Goal: Navigation & Orientation: Find specific page/section

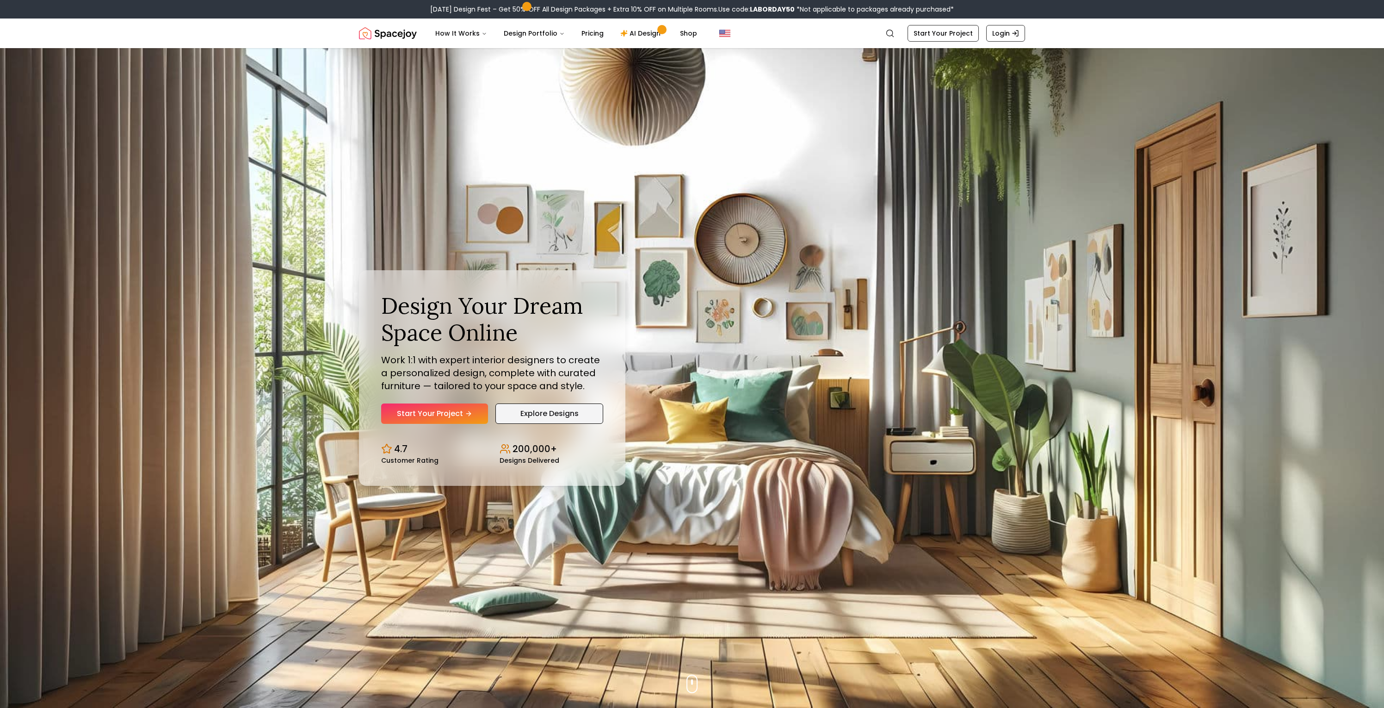
click at [519, 413] on link "Explore Designs" at bounding box center [550, 413] width 108 height 20
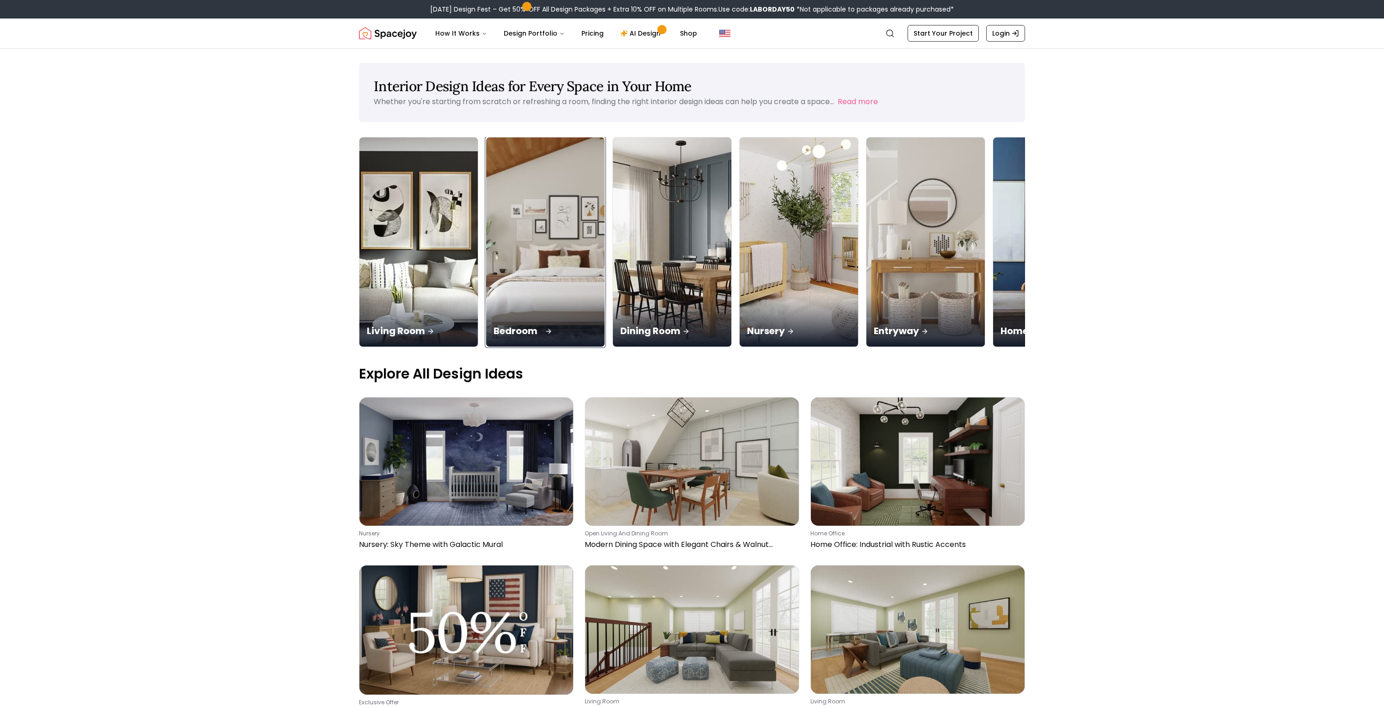
click at [486, 295] on div "Bedroom" at bounding box center [545, 321] width 118 height 52
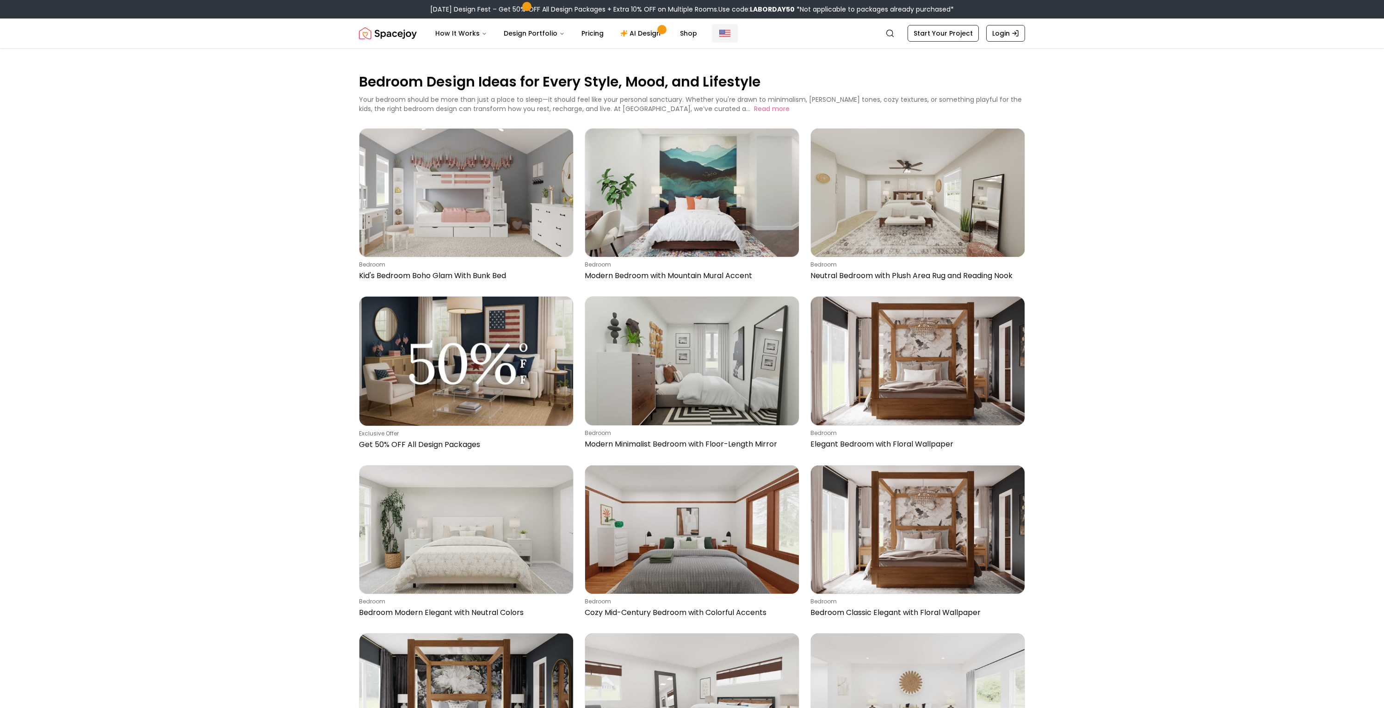
click at [712, 34] on button "Global" at bounding box center [725, 33] width 26 height 19
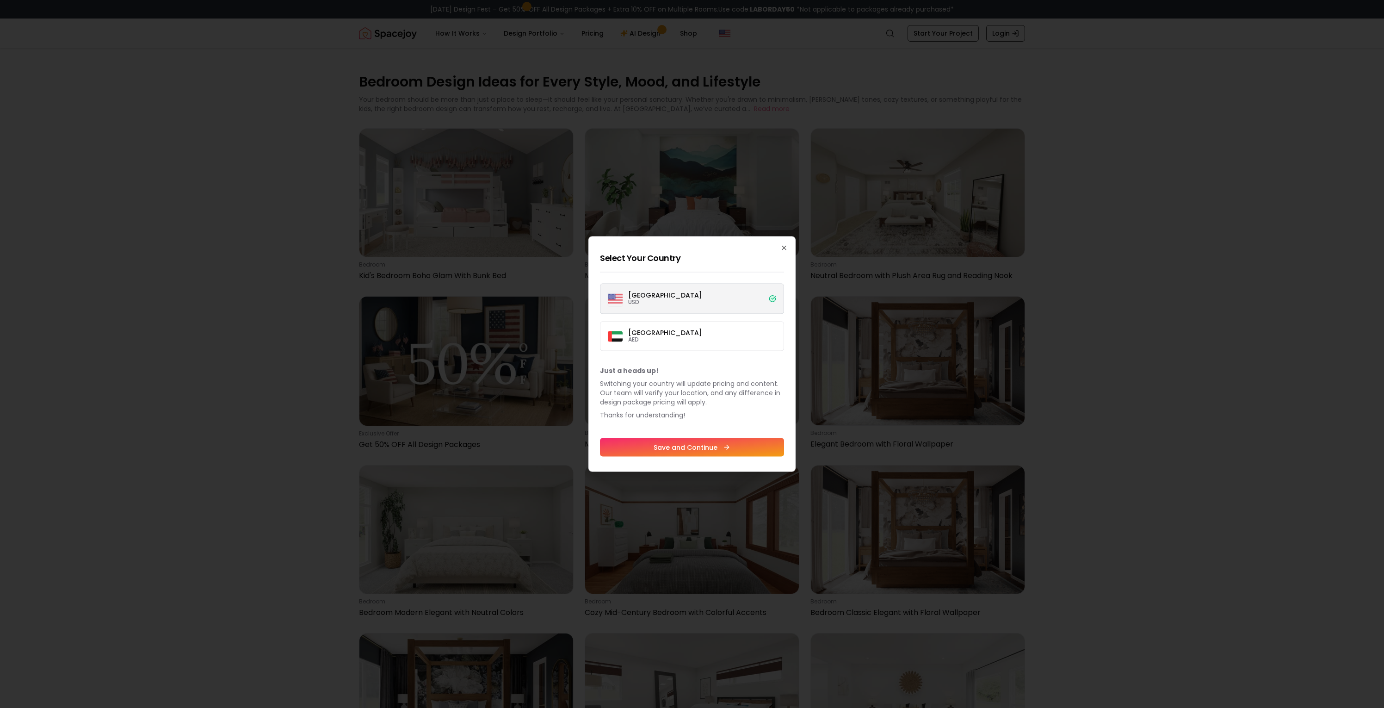
click at [714, 305] on label "United States USD" at bounding box center [692, 299] width 184 height 31
click at [0, 0] on button "United States USD" at bounding box center [0, 0] width 0 height 0
click at [688, 449] on button "Save and Continue" at bounding box center [692, 447] width 184 height 19
